Goal: Find specific page/section: Find specific page/section

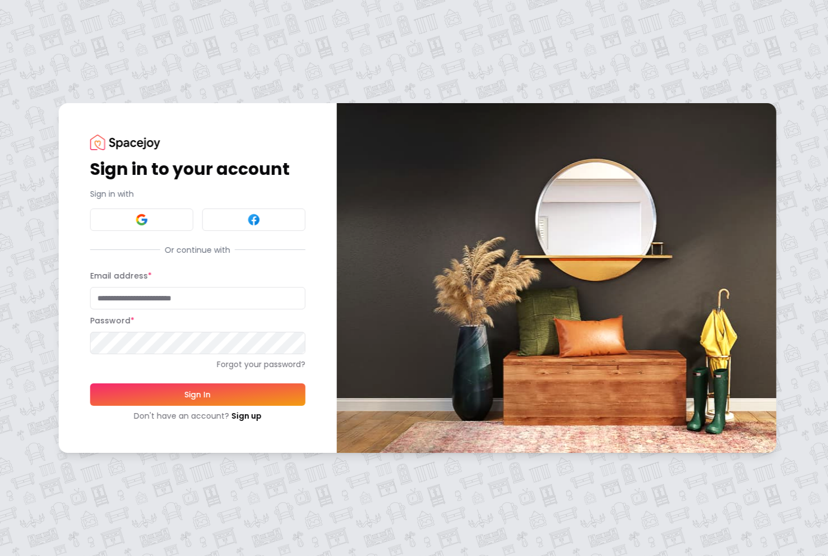
type input "**********"
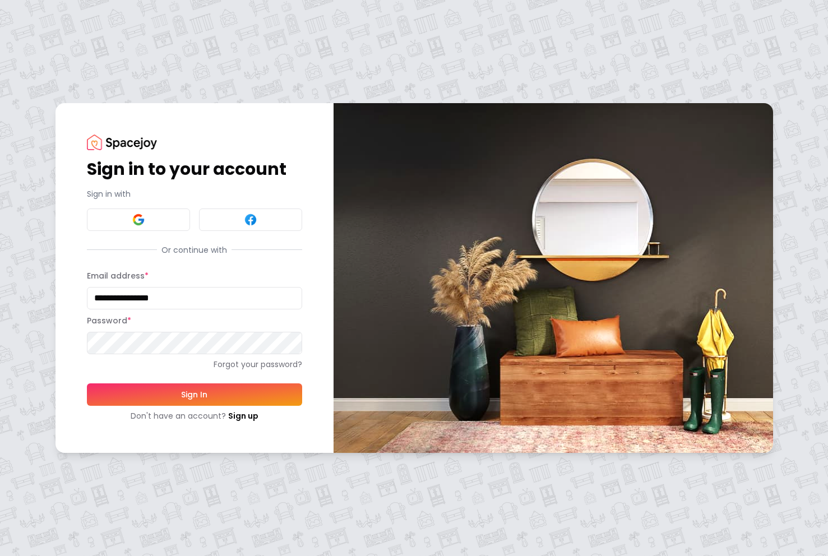
click at [198, 392] on button "Sign In" at bounding box center [194, 394] width 215 height 22
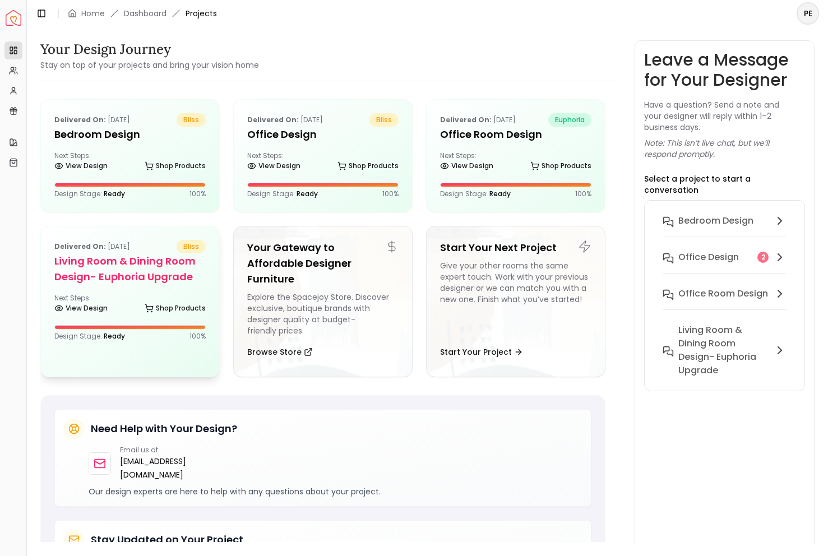
click at [157, 283] on h5 "Living Room & Dining Room Design- Euphoria Upgrade" at bounding box center [129, 268] width 151 height 31
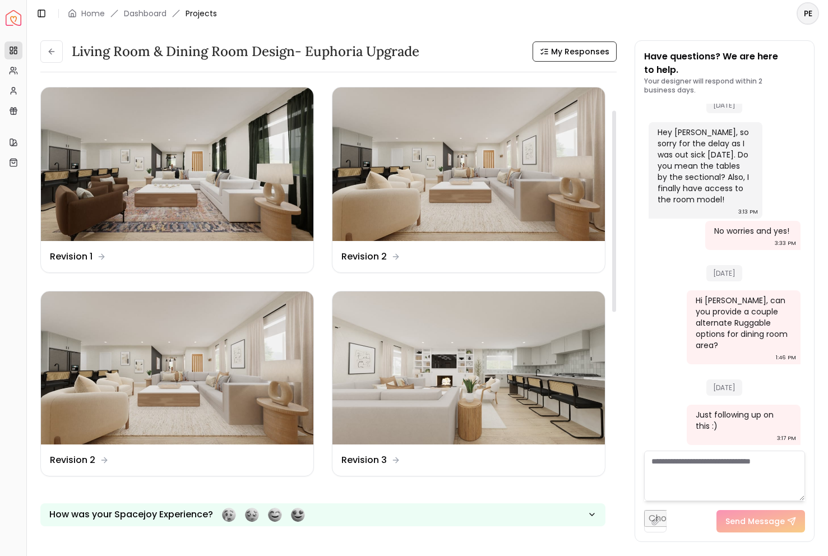
scroll to position [358, 0]
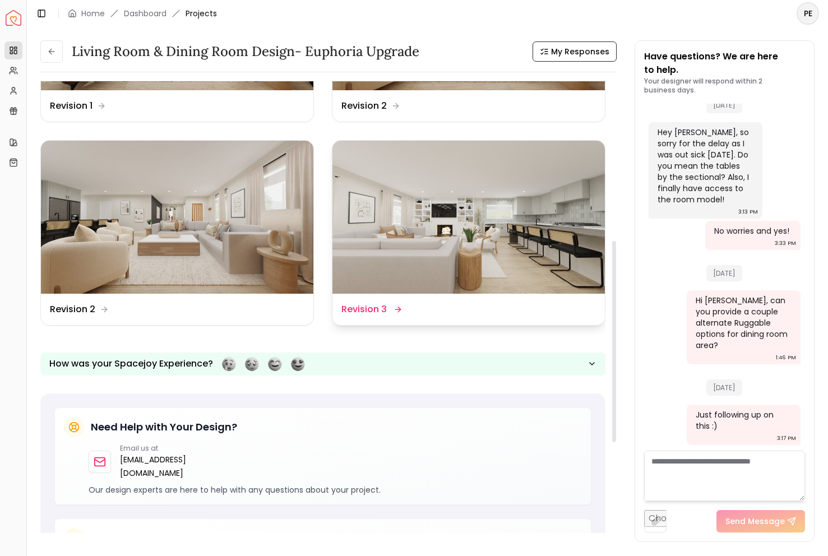
click at [391, 202] on img at bounding box center [468, 217] width 272 height 153
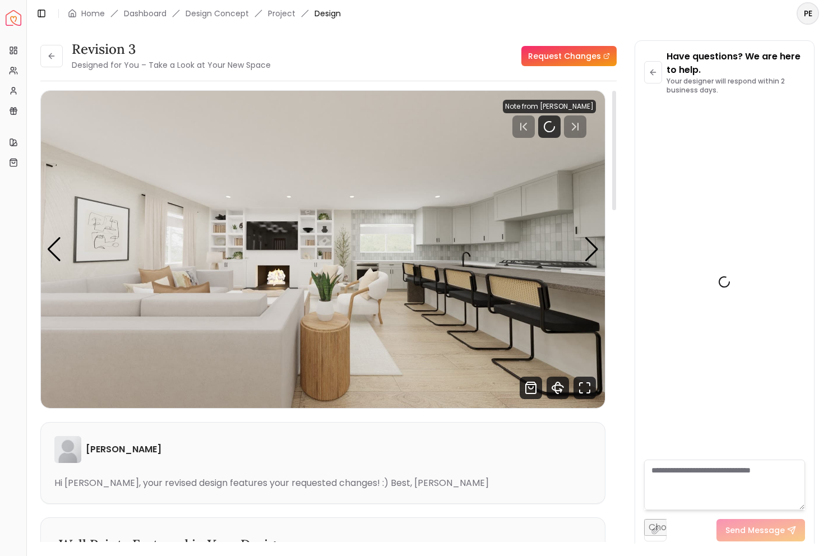
scroll to position [2613, 0]
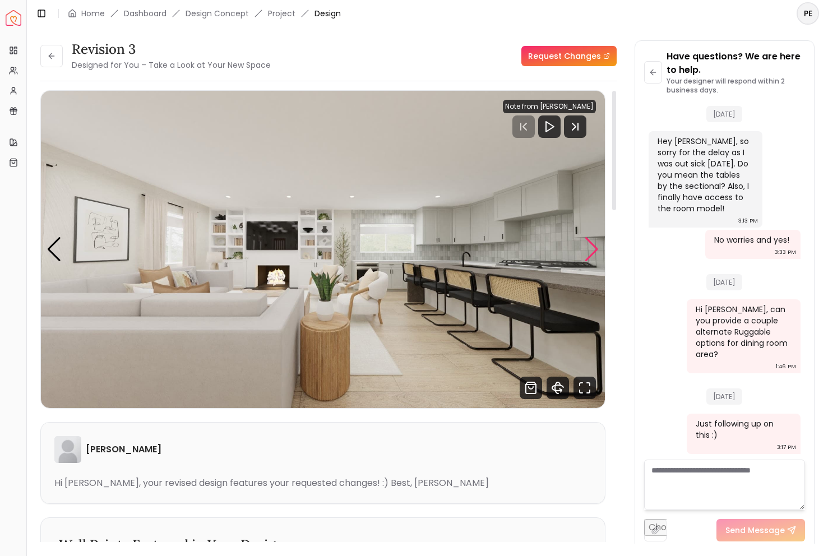
click at [589, 252] on div "Next slide" at bounding box center [591, 249] width 15 height 25
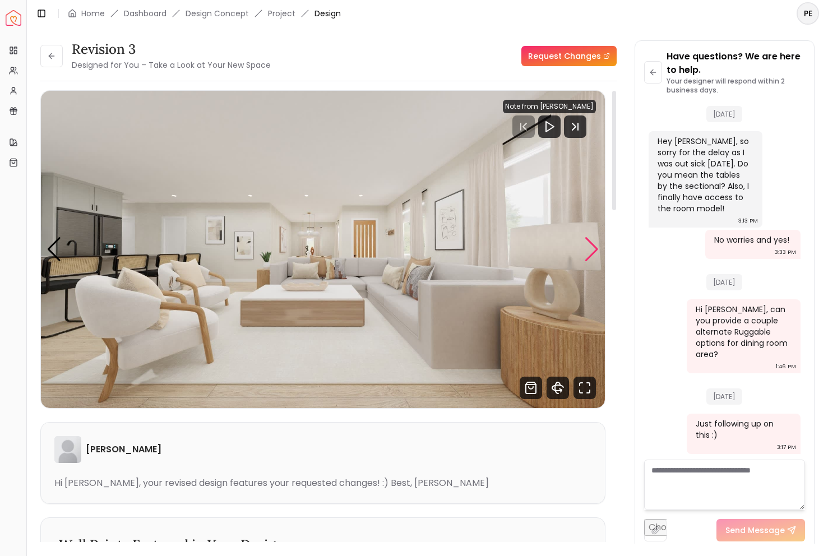
click at [589, 252] on div "Next slide" at bounding box center [591, 249] width 15 height 25
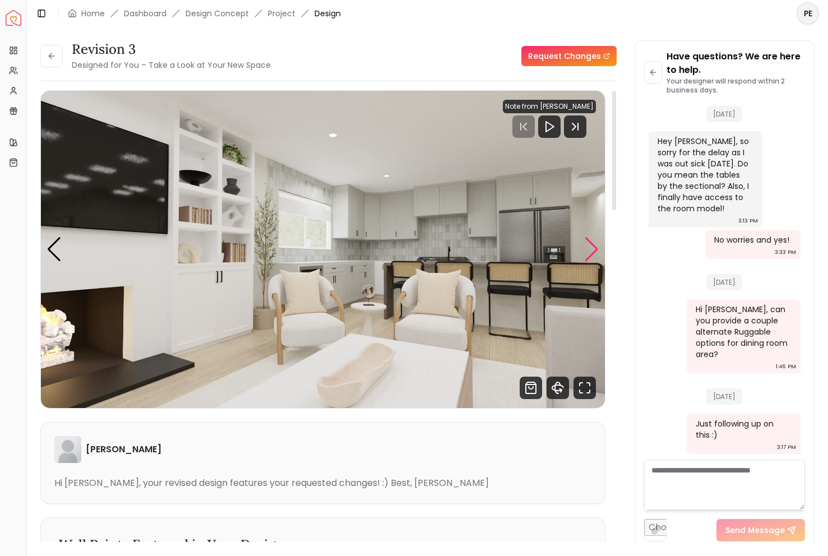
click at [589, 252] on div "Next slide" at bounding box center [591, 249] width 15 height 25
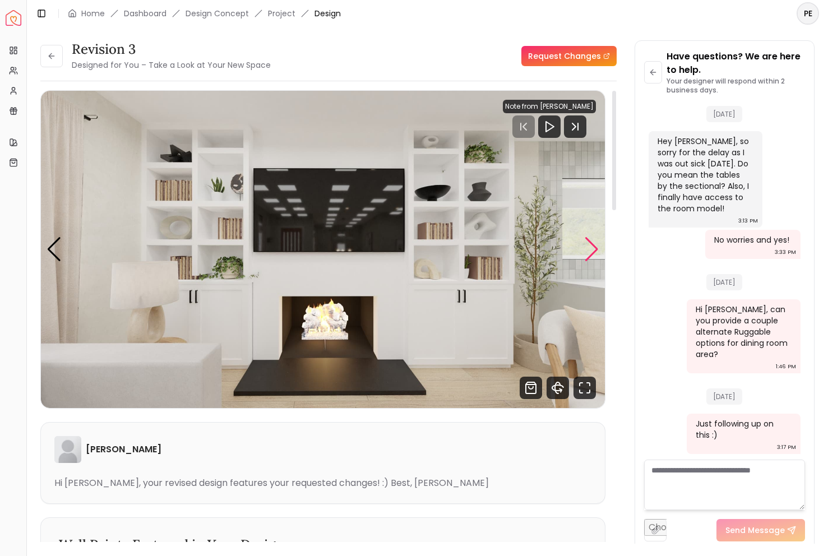
click at [589, 252] on div "Next slide" at bounding box center [591, 249] width 15 height 25
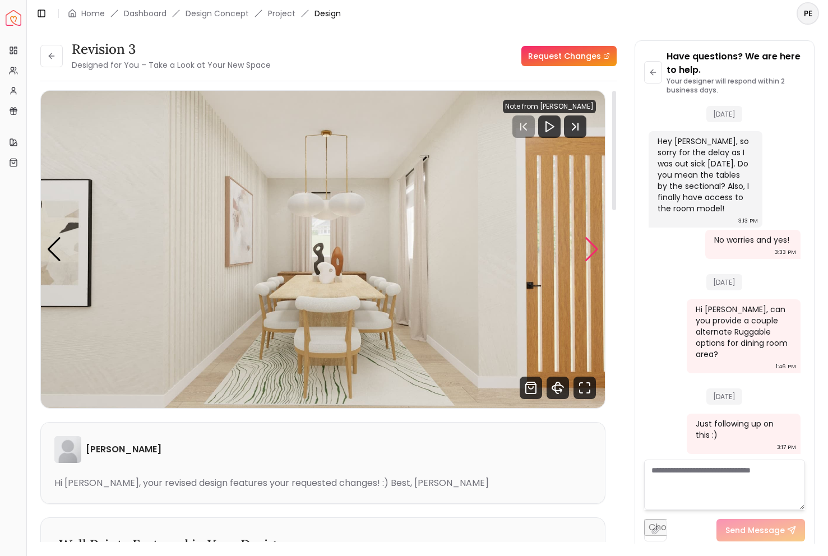
click at [586, 244] on div "Next slide" at bounding box center [591, 249] width 15 height 25
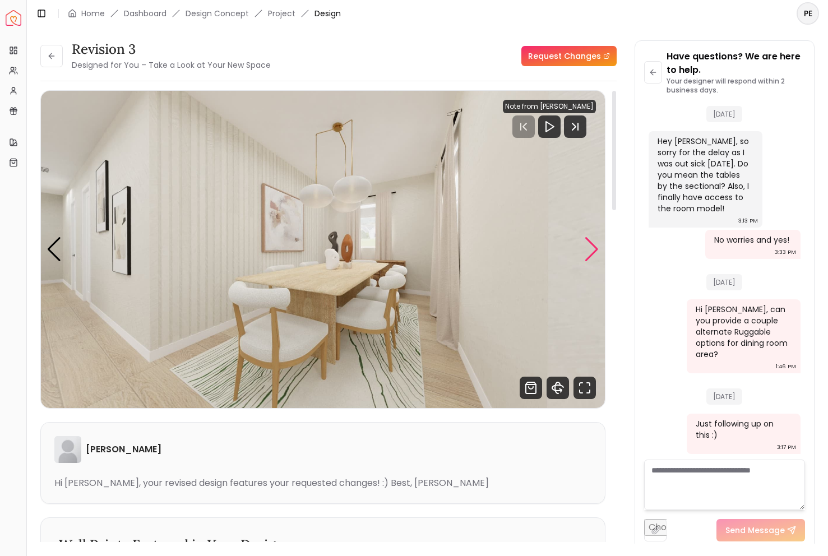
click at [586, 244] on div "Next slide" at bounding box center [591, 249] width 15 height 25
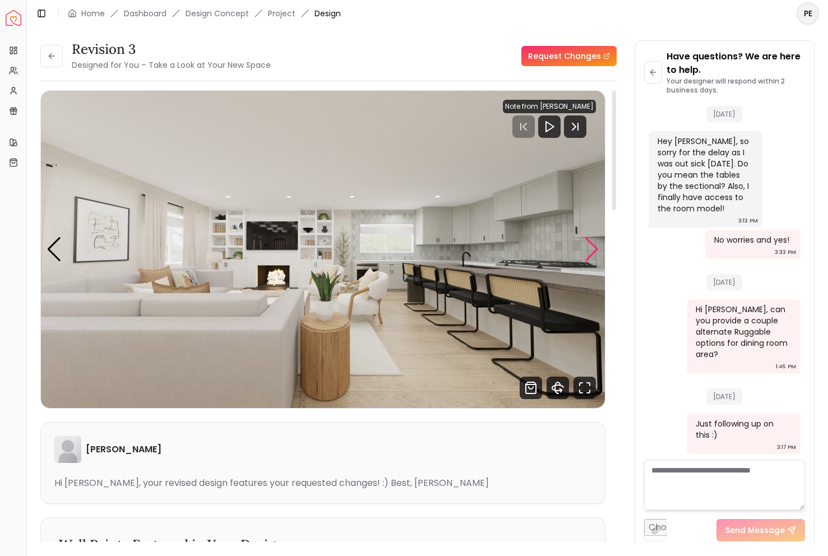
click at [586, 244] on div "Next slide" at bounding box center [591, 249] width 15 height 25
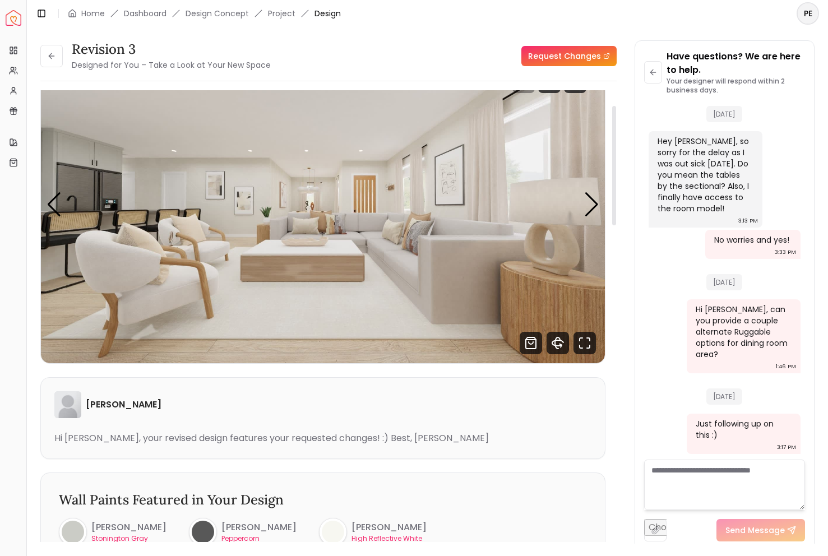
scroll to position [57, 0]
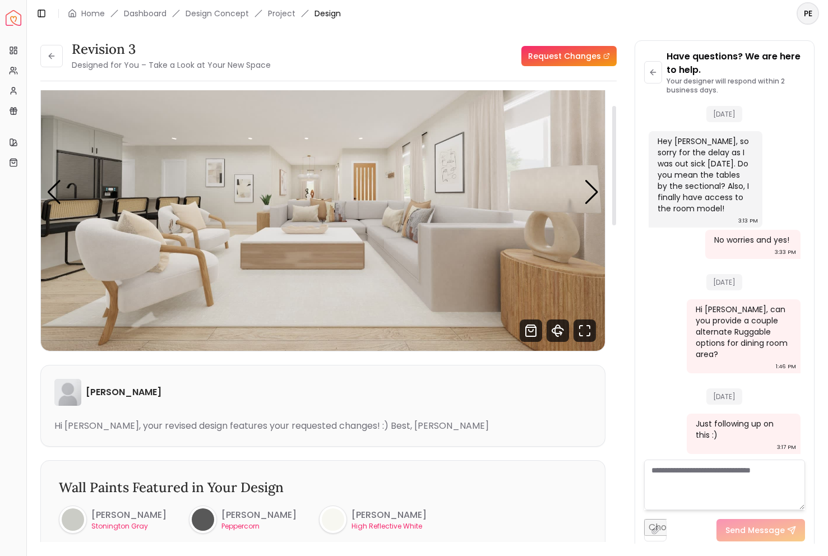
click at [579, 191] on img "2 / 6" at bounding box center [323, 192] width 564 height 317
click at [585, 191] on div "Next slide" at bounding box center [591, 192] width 15 height 25
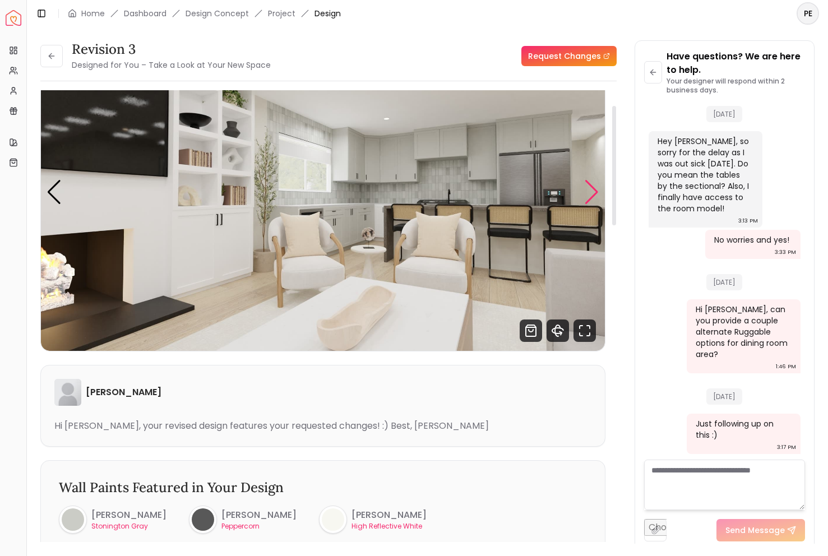
click at [585, 191] on div "Next slide" at bounding box center [591, 192] width 15 height 25
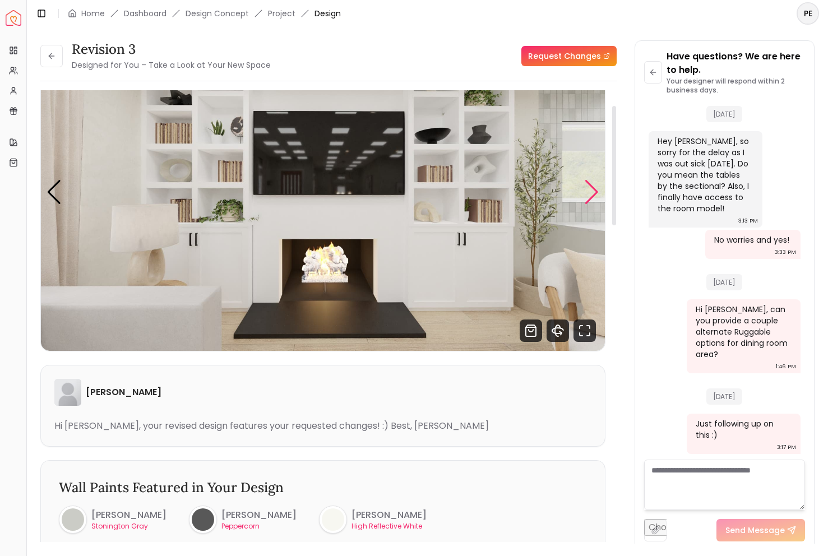
click at [585, 191] on div "Next slide" at bounding box center [591, 192] width 15 height 25
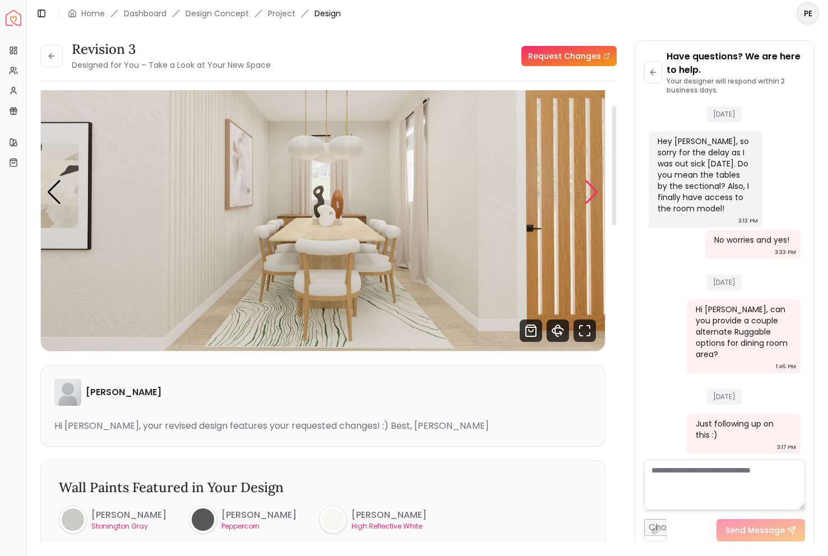
click at [591, 196] on div "Next slide" at bounding box center [591, 192] width 15 height 25
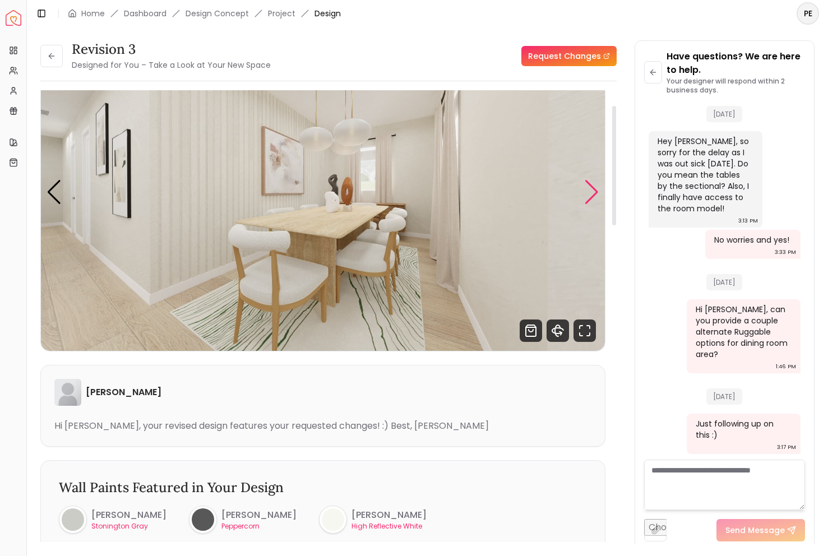
click at [591, 196] on div "Next slide" at bounding box center [591, 192] width 15 height 25
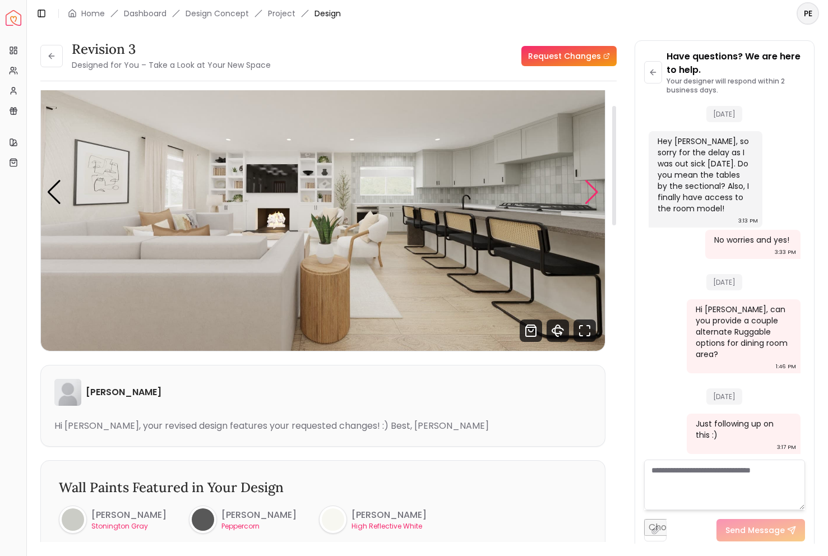
click at [591, 196] on div "Next slide" at bounding box center [591, 192] width 15 height 25
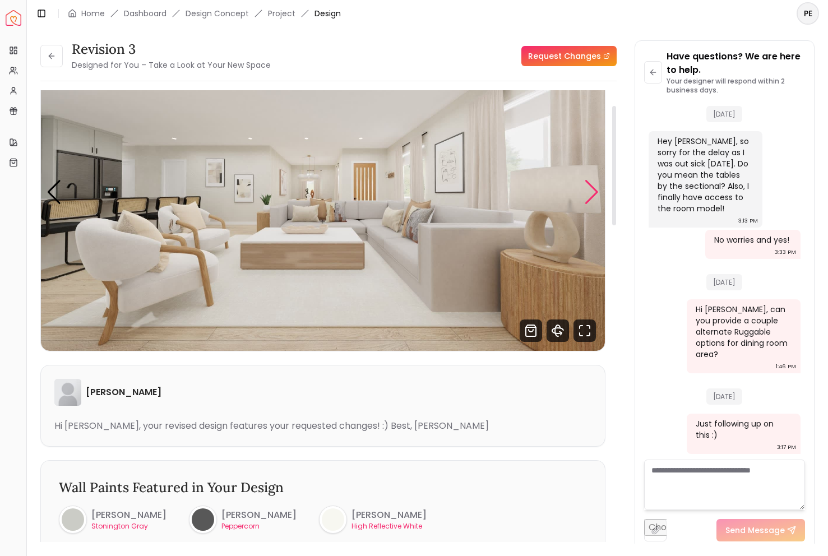
click at [591, 196] on div "Next slide" at bounding box center [591, 192] width 15 height 25
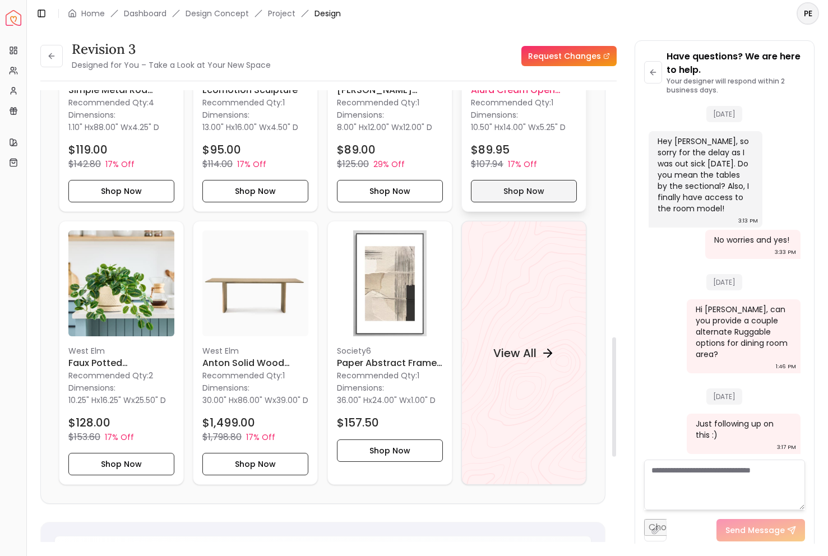
scroll to position [948, 0]
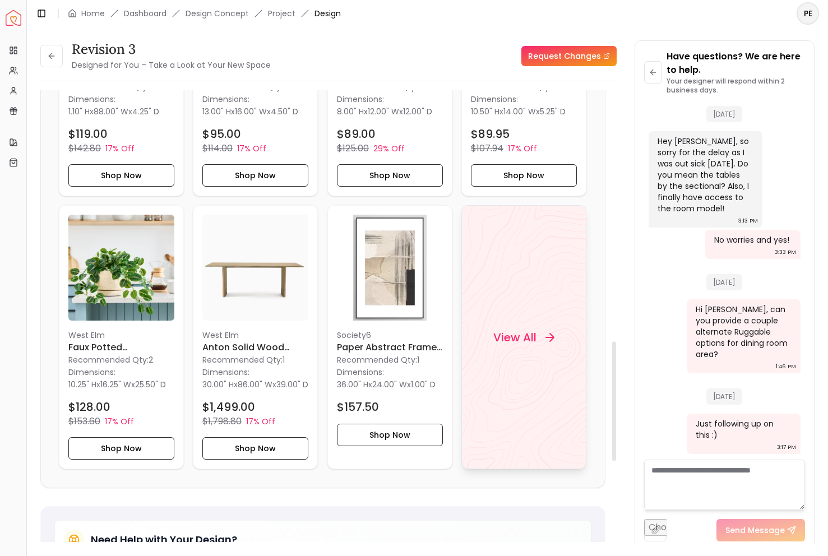
click at [542, 334] on div "View All" at bounding box center [524, 338] width 88 height 34
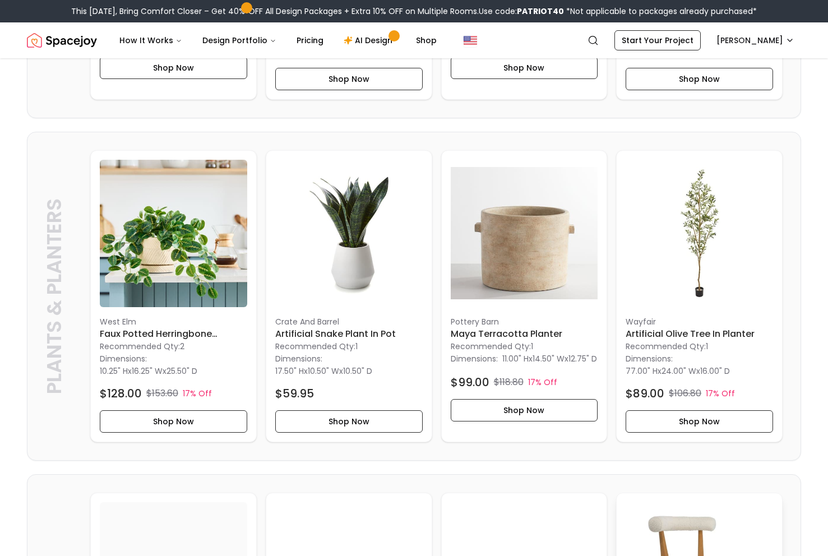
scroll to position [1762, 0]
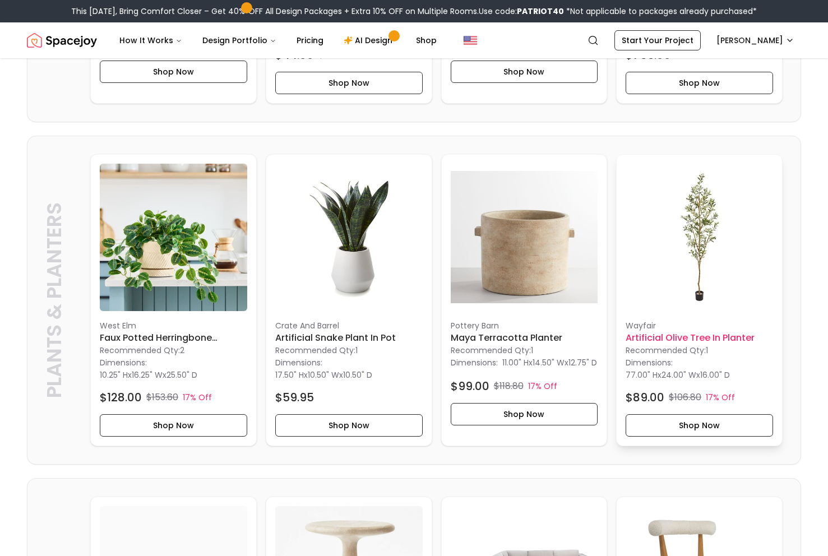
click at [735, 218] on img at bounding box center [698, 237] width 147 height 147
